Goal: Information Seeking & Learning: Learn about a topic

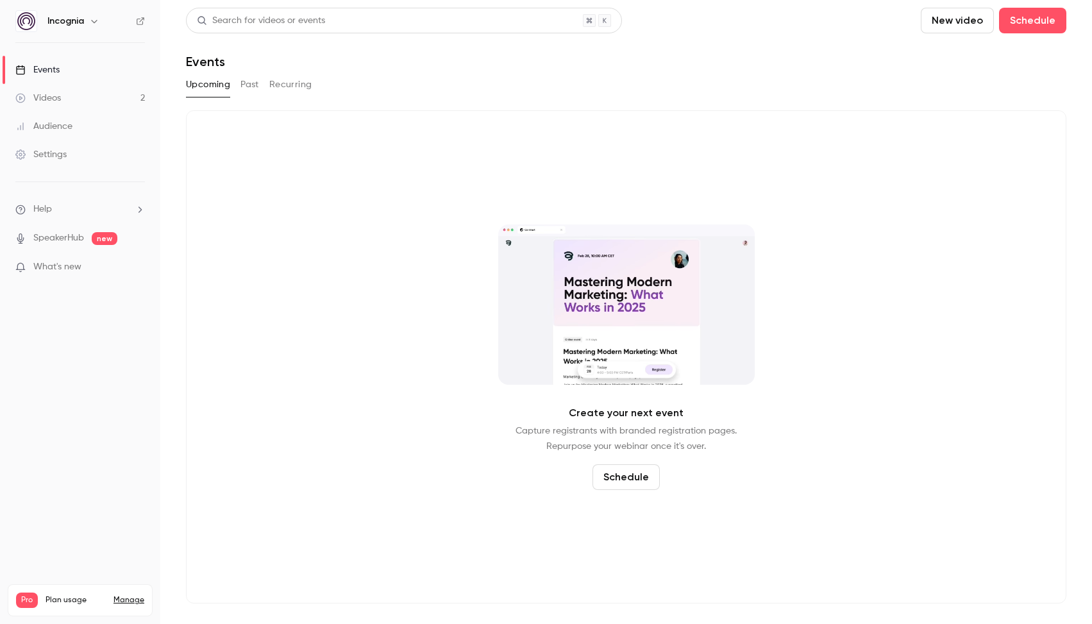
click at [256, 85] on button "Past" at bounding box center [249, 84] width 19 height 21
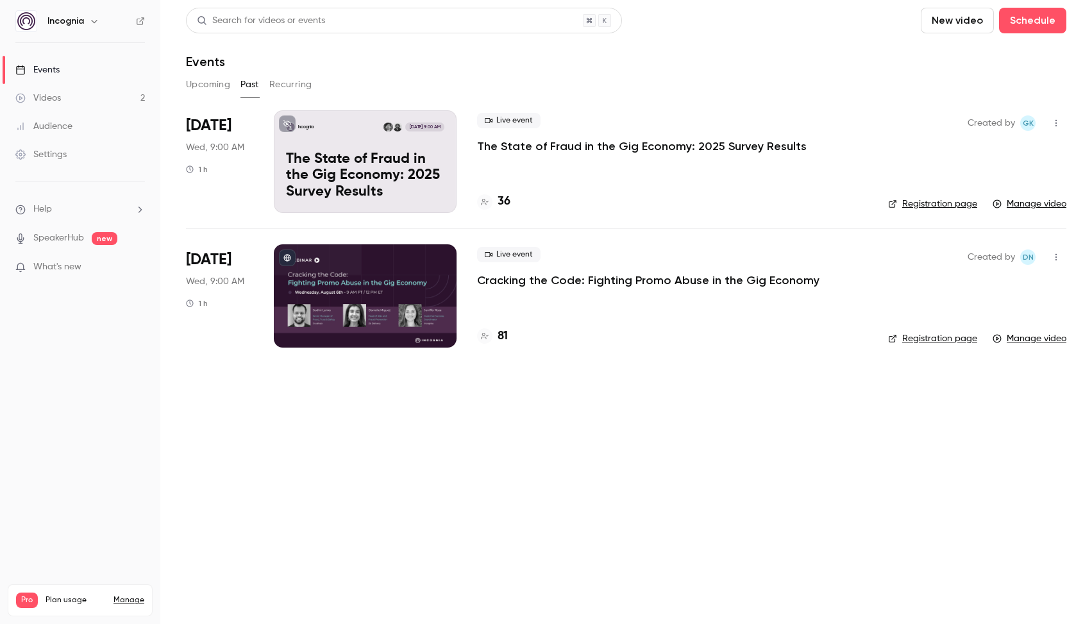
click at [606, 145] on p "The State of Fraud in the Gig Economy: 2025 Survey Results" at bounding box center [642, 145] width 330 height 15
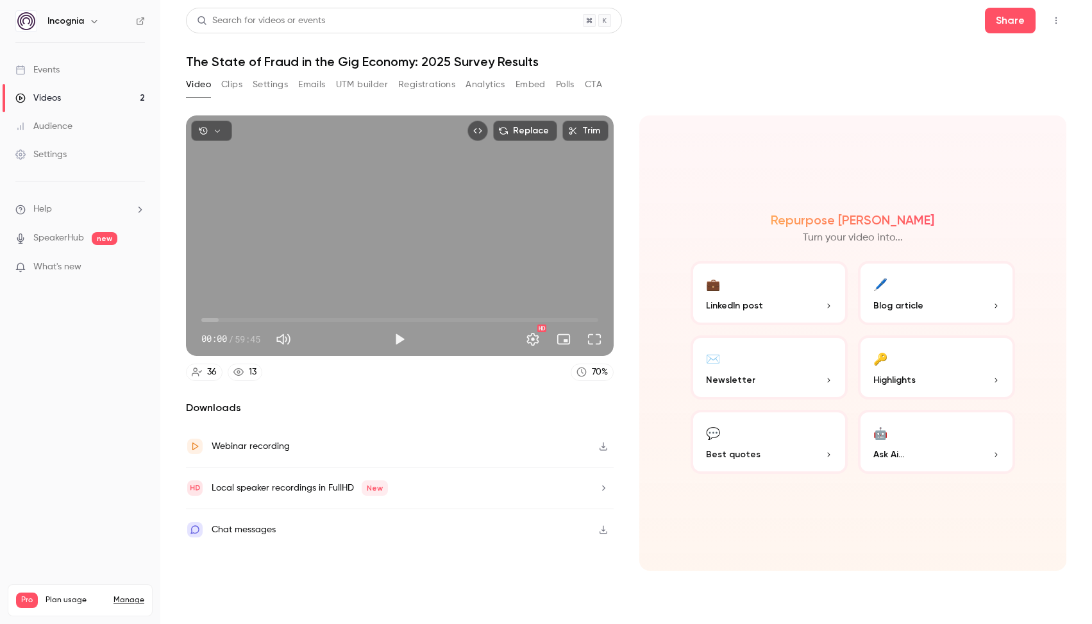
click at [498, 78] on button "Analytics" at bounding box center [485, 84] width 40 height 21
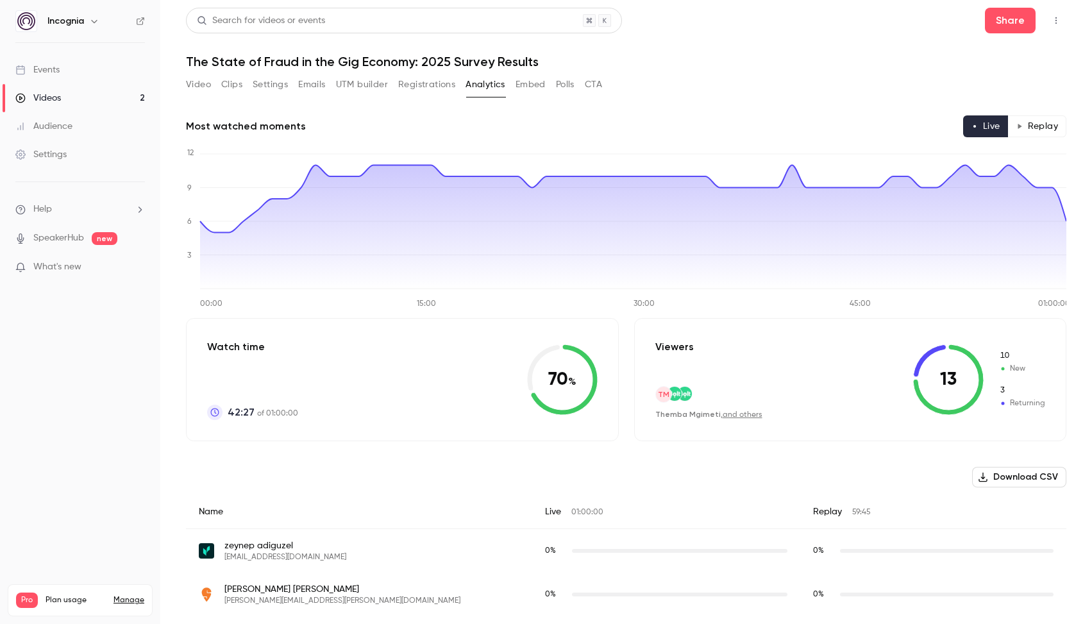
click at [199, 81] on button "Video" at bounding box center [198, 84] width 25 height 21
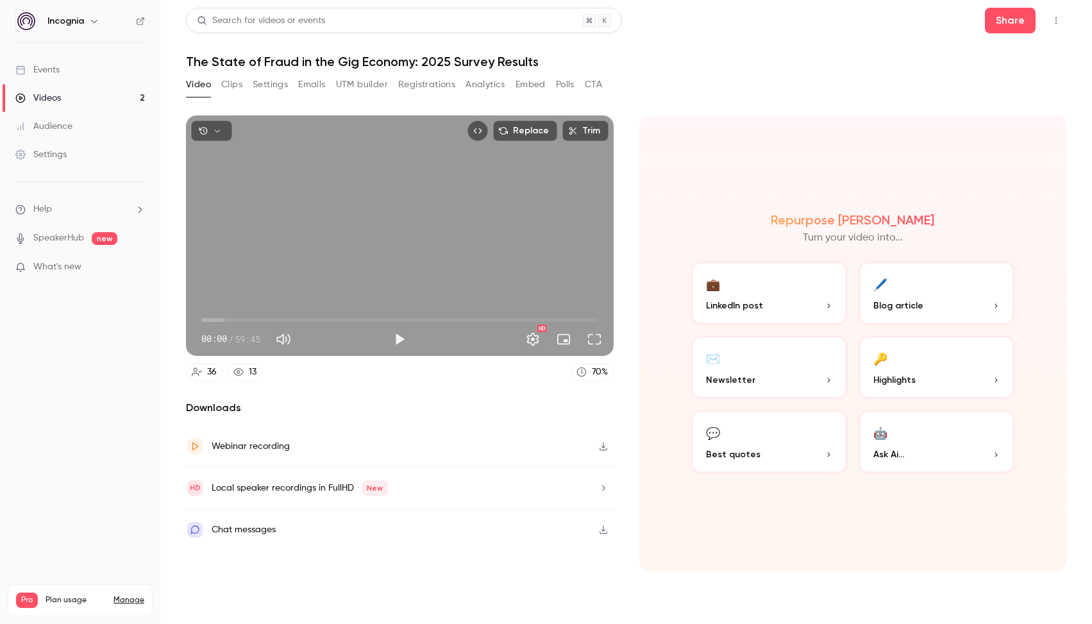
click at [601, 526] on icon "button" at bounding box center [603, 529] width 10 height 9
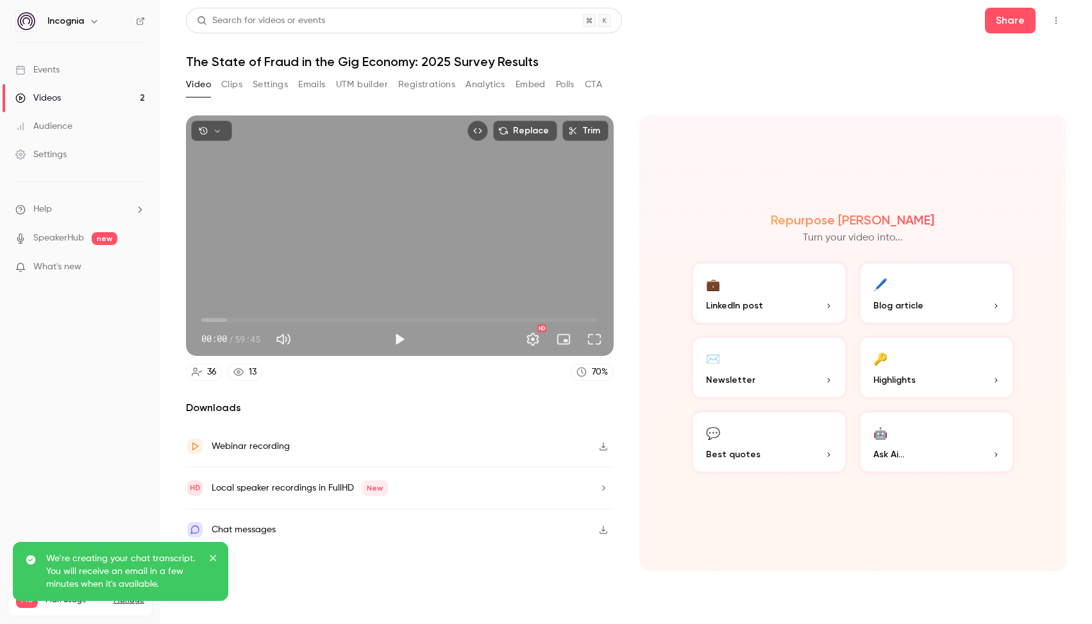
click at [599, 478] on button "button" at bounding box center [603, 488] width 21 height 21
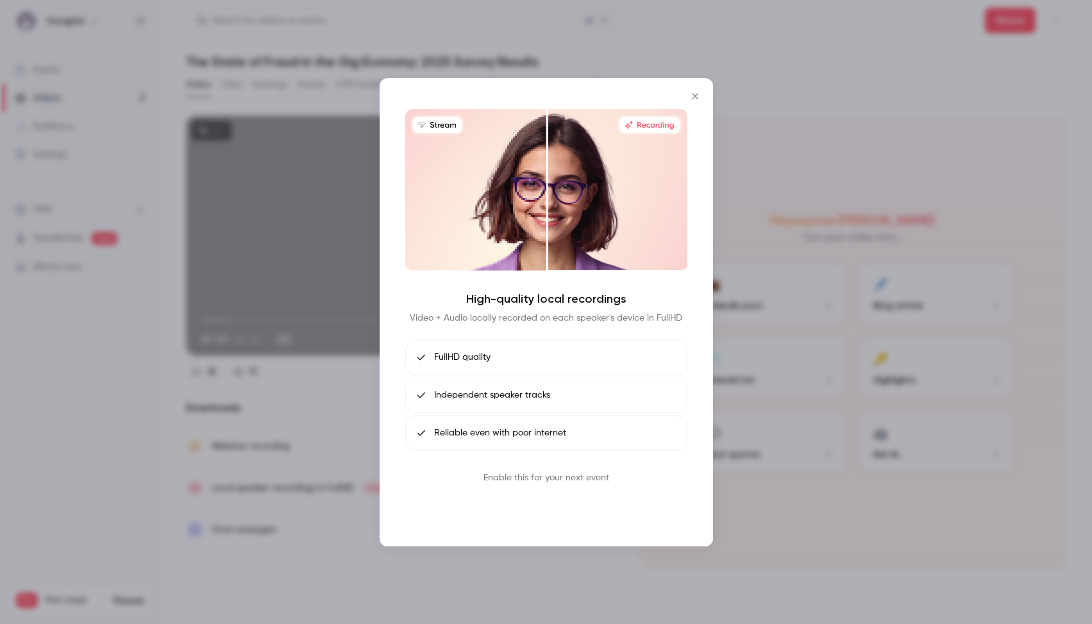
click at [546, 504] on button "Book call" at bounding box center [546, 508] width 67 height 26
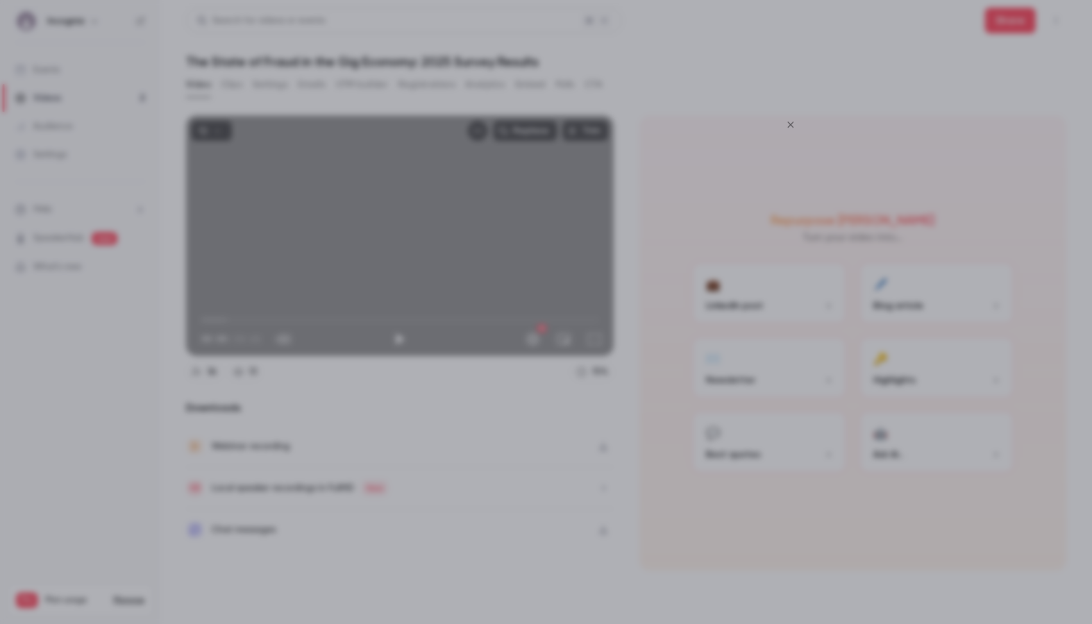
click at [703, 67] on div at bounding box center [546, 312] width 1092 height 624
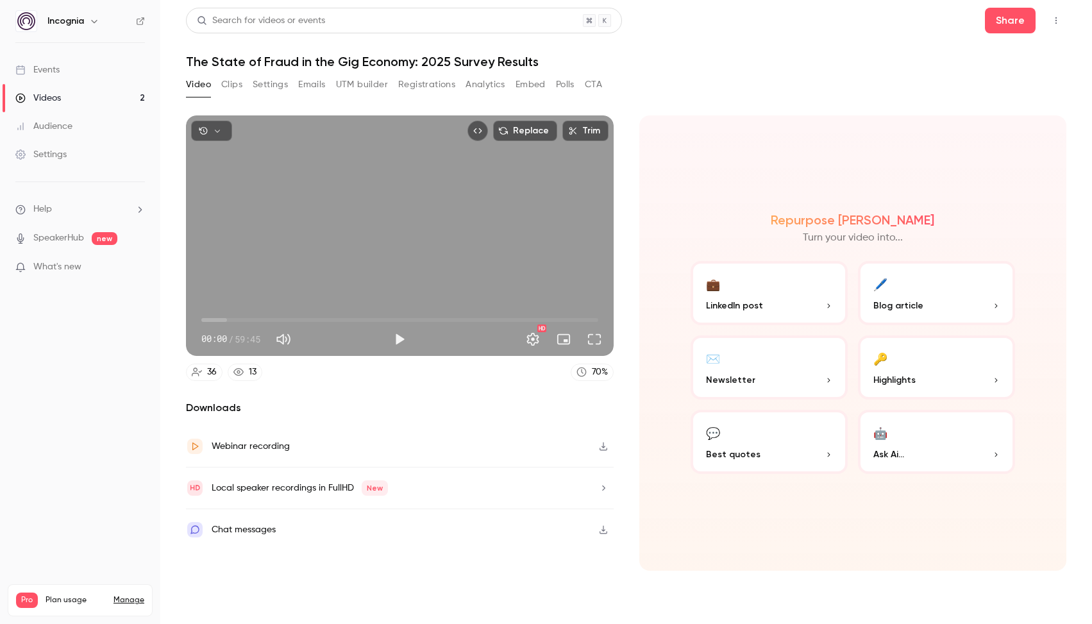
drag, startPoint x: 214, startPoint y: 485, endPoint x: 390, endPoint y: 477, distance: 175.9
click at [390, 477] on div "Local speaker recordings in FullHD New" at bounding box center [400, 488] width 428 height 42
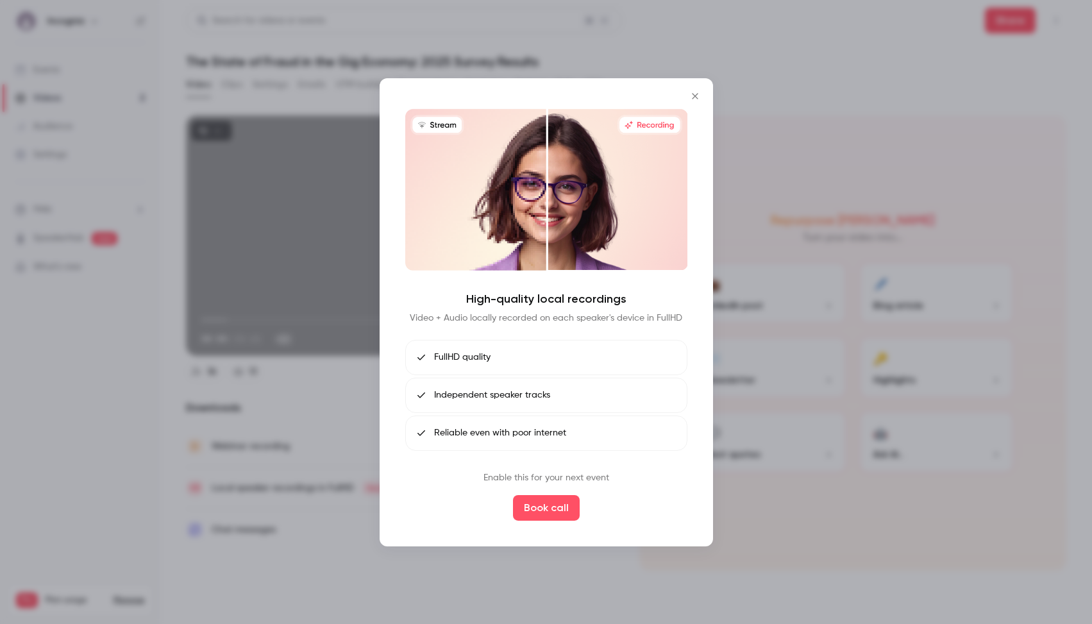
click at [324, 496] on div at bounding box center [546, 312] width 1092 height 624
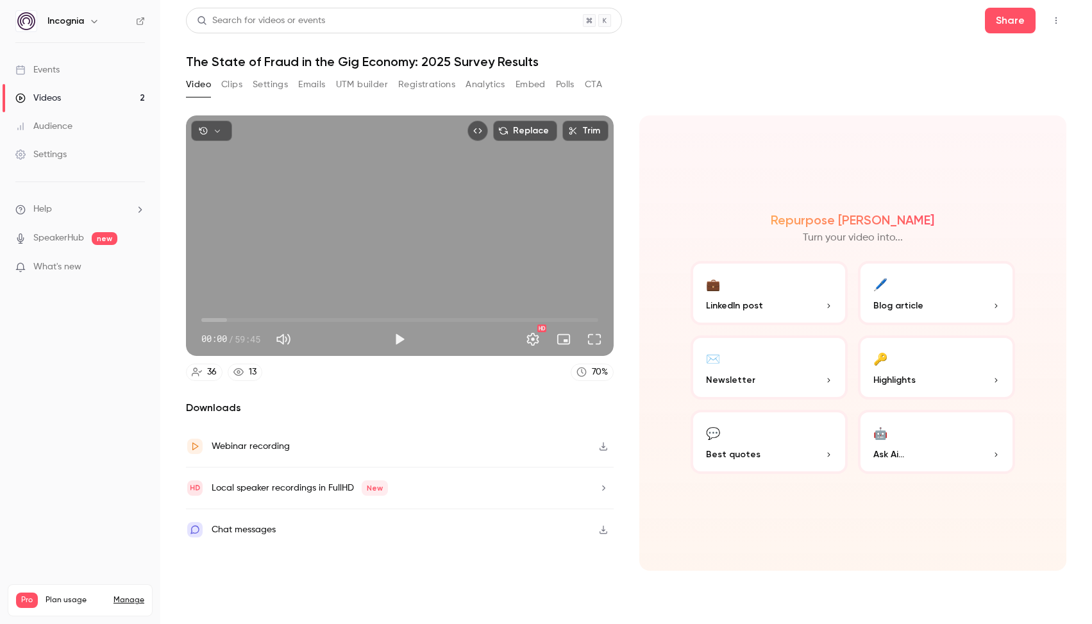
drag, startPoint x: 306, startPoint y: 502, endPoint x: 494, endPoint y: 521, distance: 189.5
click at [493, 521] on div "Downloads Webinar recording Local speaker recordings in FullHD New Chat messages" at bounding box center [400, 485] width 428 height 171
copy div "Local speaker recordings in FullHD"
drag, startPoint x: 214, startPoint y: 485, endPoint x: 351, endPoint y: 488, distance: 136.6
click at [351, 488] on div "Local speaker recordings in FullHD New" at bounding box center [300, 487] width 176 height 15
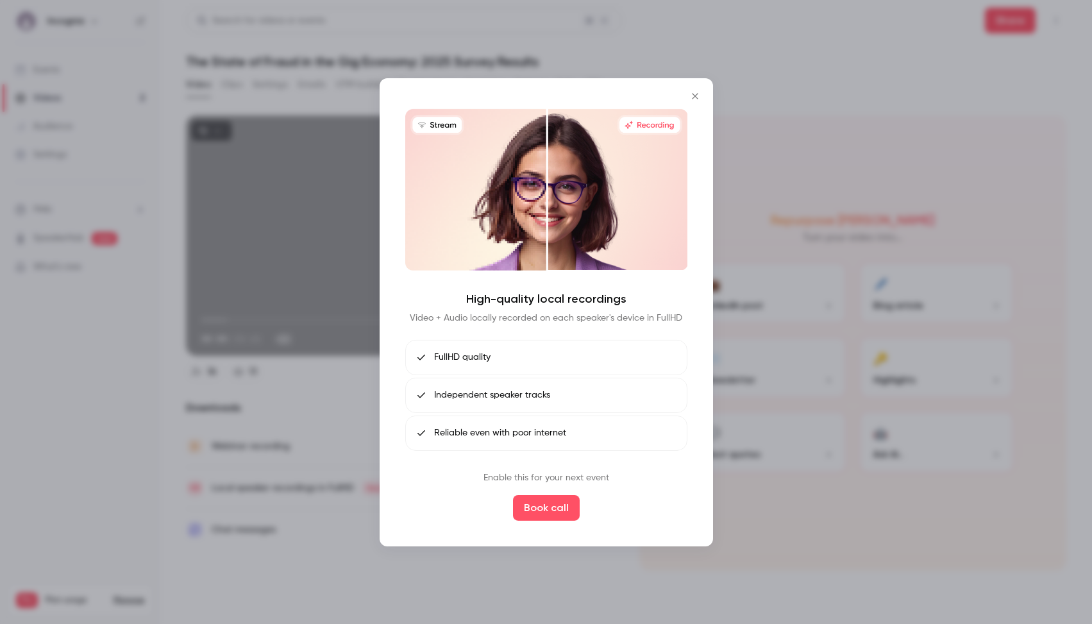
click at [696, 42] on div at bounding box center [546, 312] width 1092 height 624
